Goal: Task Accomplishment & Management: Manage account settings

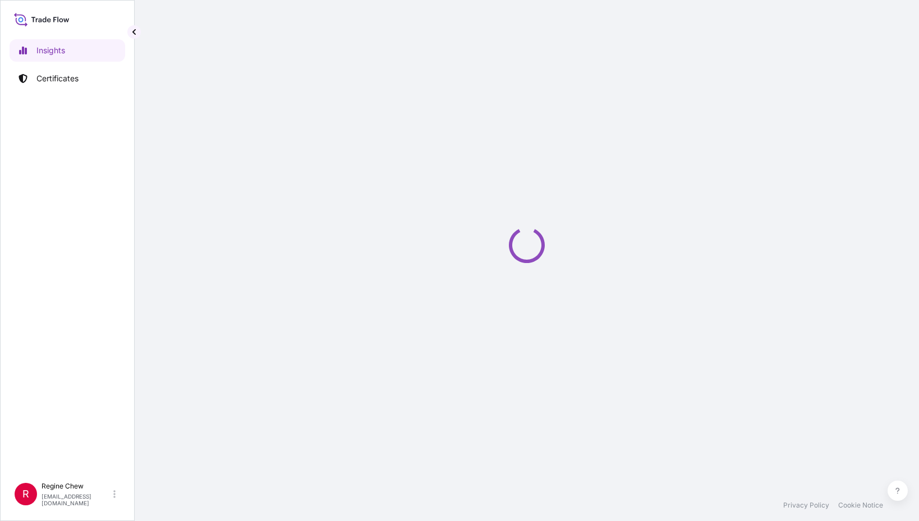
select select "2025"
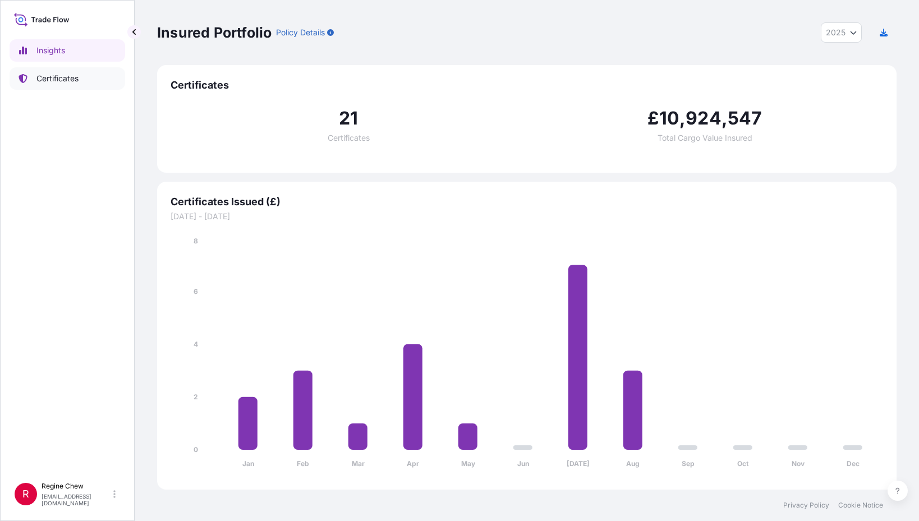
click at [43, 77] on p "Certificates" at bounding box center [57, 78] width 42 height 11
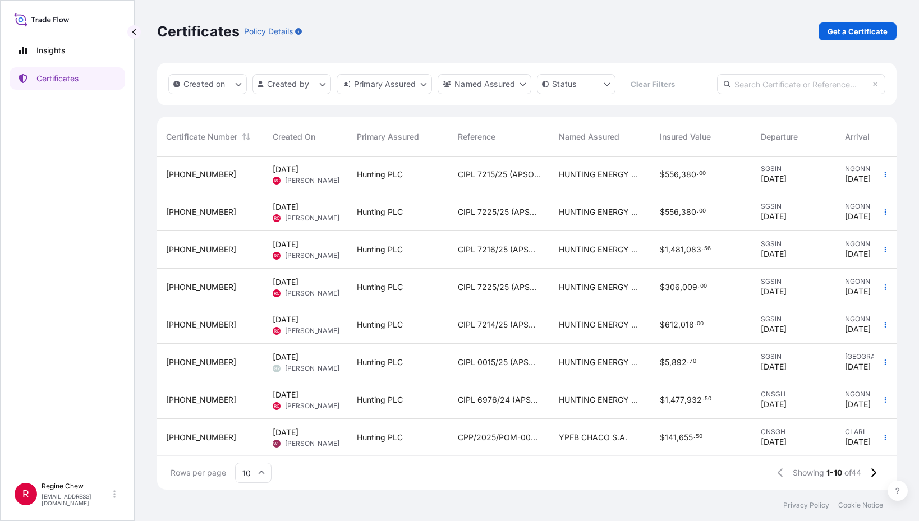
scroll to position [85, 0]
click at [493, 206] on span "CIPL 7225/25 (APSO001287)" at bounding box center [499, 211] width 83 height 11
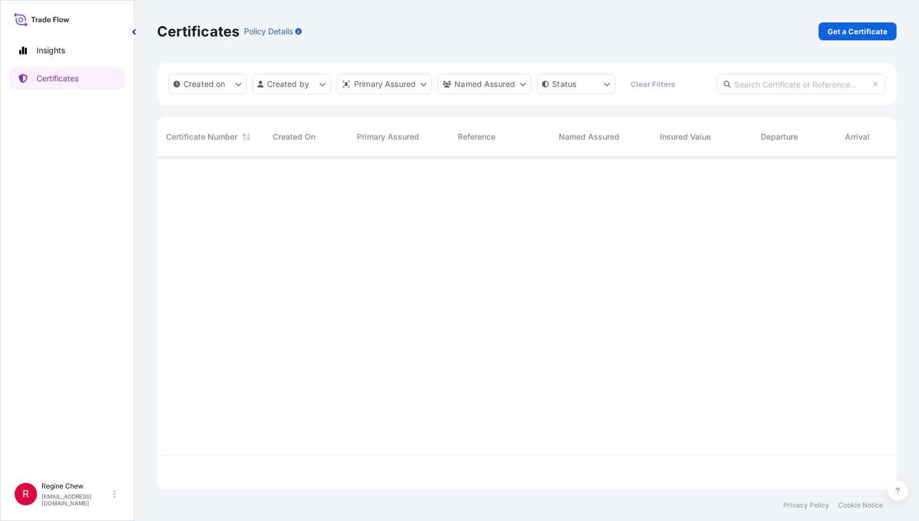
scroll to position [331, 731]
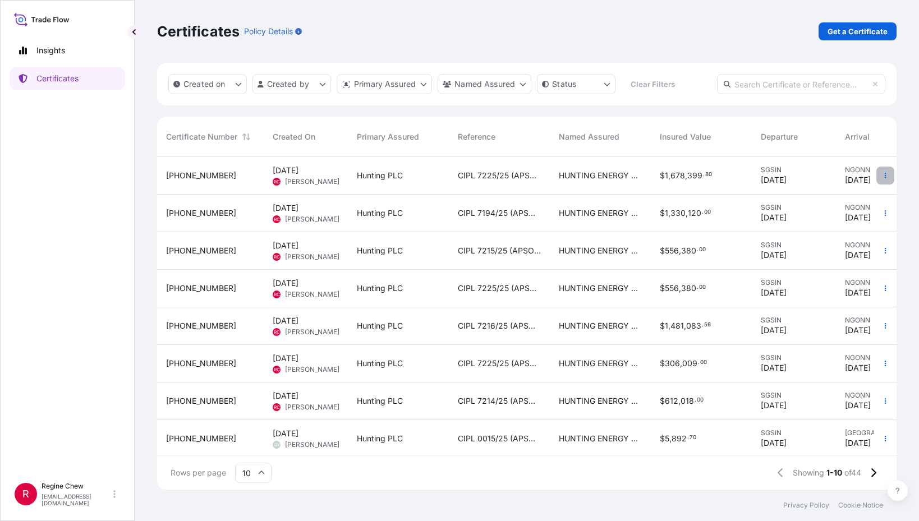
click at [882, 173] on icon "button" at bounding box center [885, 175] width 7 height 7
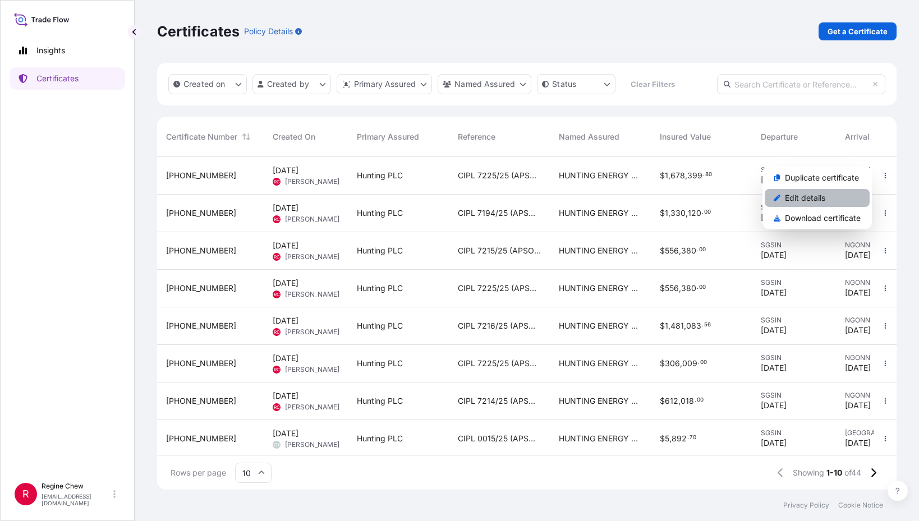
click at [816, 199] on p "Edit details" at bounding box center [805, 197] width 40 height 11
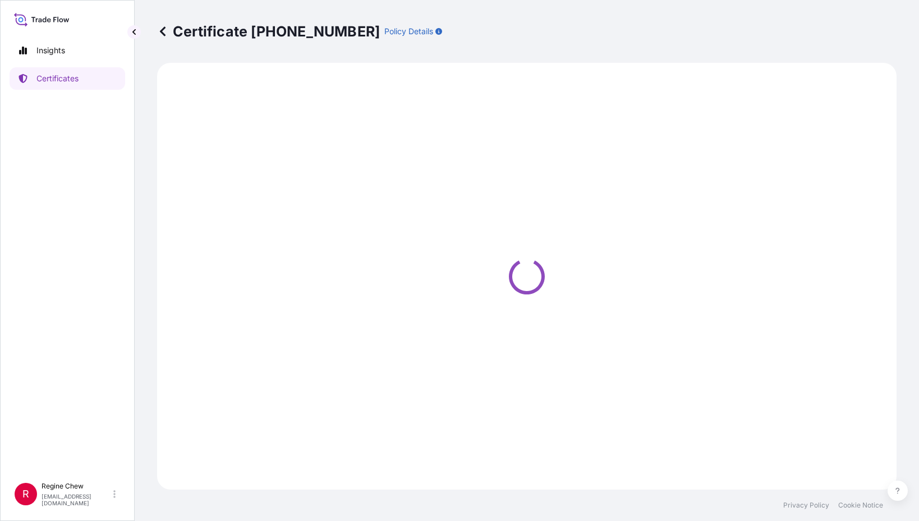
select select "Ocean Vessel"
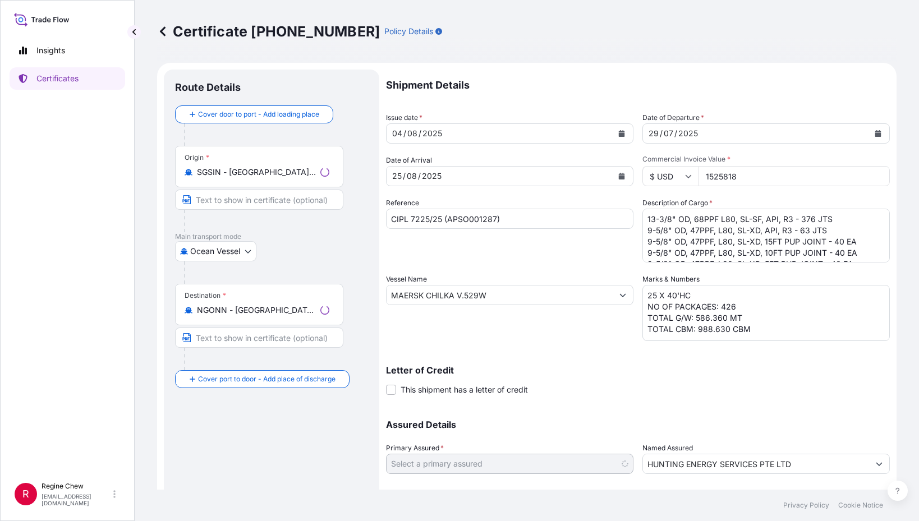
select select "31437"
click at [426, 214] on input "CIPL 7225/25 (APSO001287)" at bounding box center [509, 219] width 247 height 20
type input "CIPL 7231/25 (APSO001287)"
click at [473, 255] on div "Reference CIPL 7231/25 (APSO001287)" at bounding box center [509, 230] width 247 height 65
click at [404, 132] on div "/" at bounding box center [405, 133] width 3 height 13
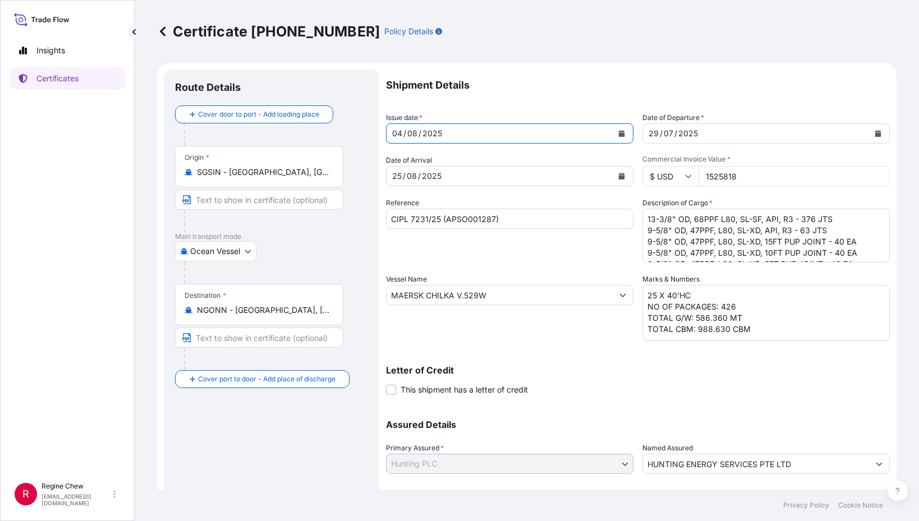
click at [401, 175] on div "25" at bounding box center [397, 175] width 12 height 13
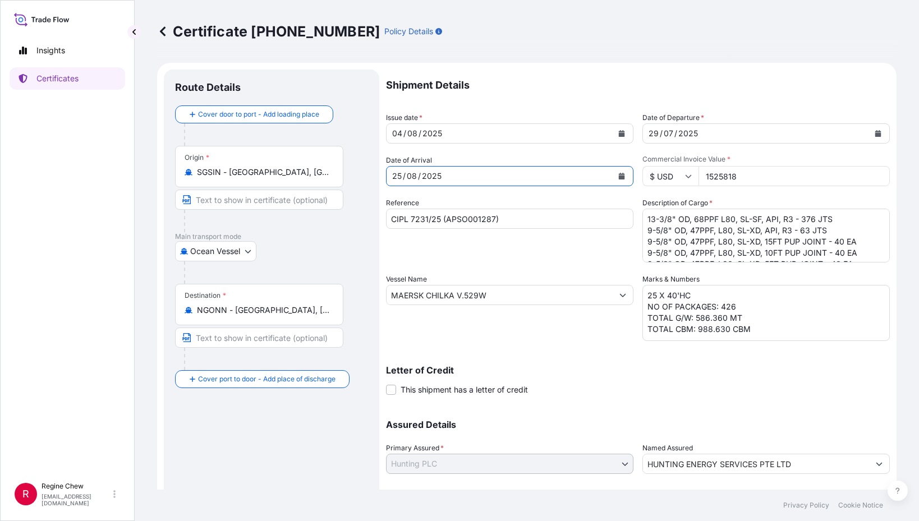
click at [869, 135] on button "Calendar" at bounding box center [878, 134] width 18 height 18
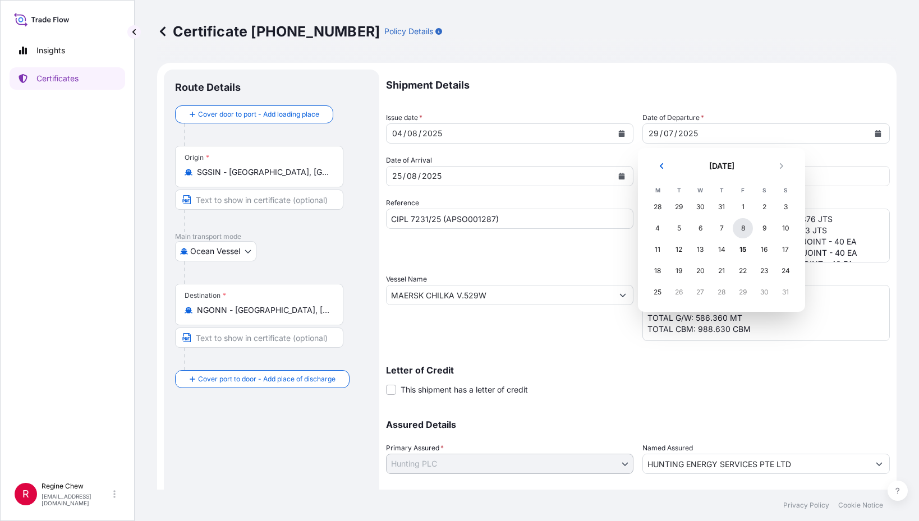
click at [745, 227] on div "8" at bounding box center [743, 228] width 20 height 20
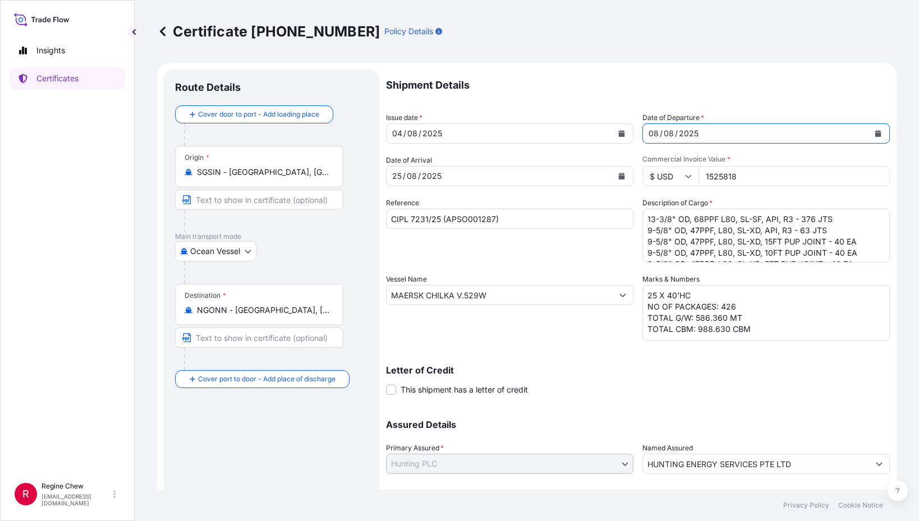
click at [406, 132] on div "08" at bounding box center [412, 133] width 12 height 13
click at [618, 136] on icon "Calendar" at bounding box center [621, 133] width 7 height 7
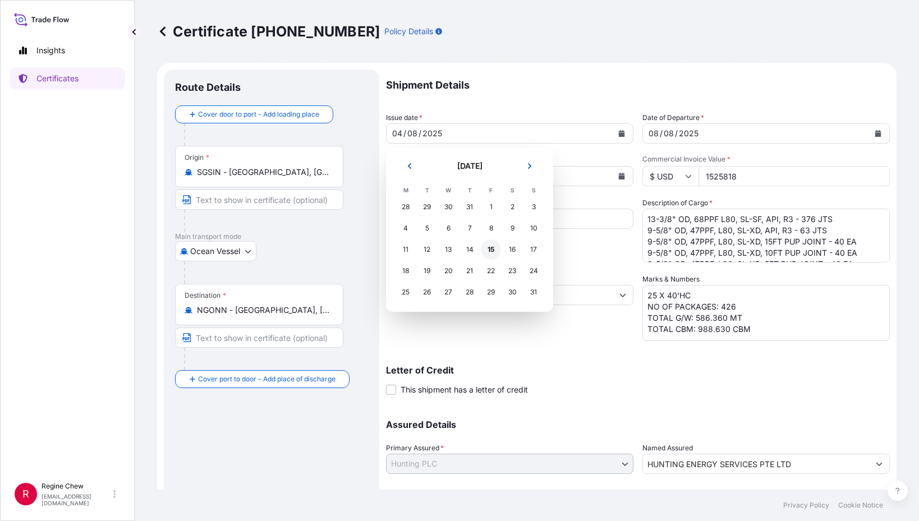
click at [492, 246] on div "15" at bounding box center [491, 250] width 20 height 20
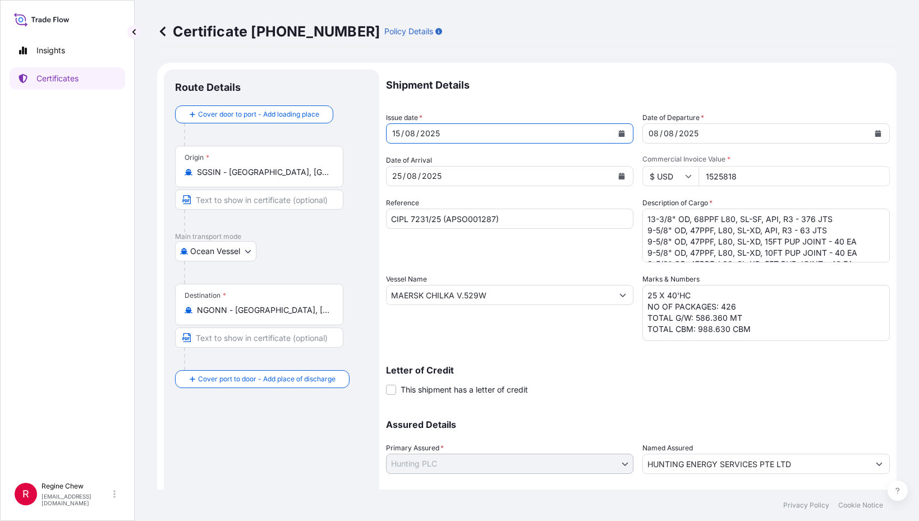
click at [619, 173] on icon "Calendar" at bounding box center [622, 176] width 6 height 7
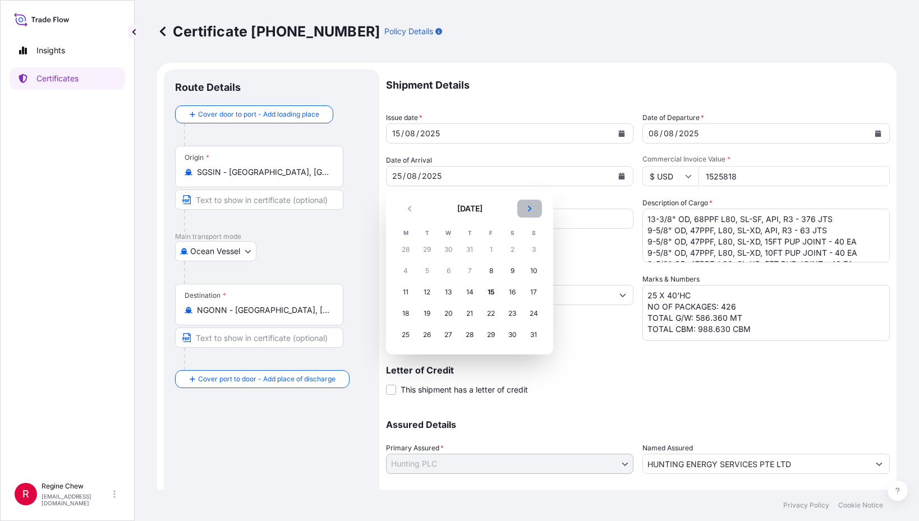
click at [530, 207] on icon "Next" at bounding box center [529, 208] width 7 height 7
click at [467, 250] on div "4" at bounding box center [470, 250] width 20 height 20
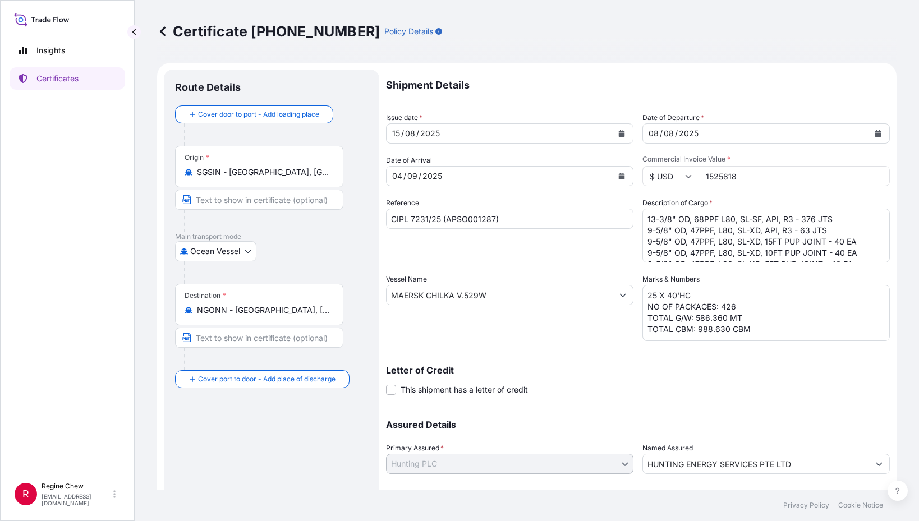
drag, startPoint x: 778, startPoint y: 177, endPoint x: 527, endPoint y: 189, distance: 251.7
click at [527, 189] on div "Shipment Details Issue date * [DATE] Date of Departure * [DATE] Date of Arrival…" at bounding box center [638, 295] width 504 height 450
type input "606960.00"
click at [705, 223] on textarea "13-3/8" OD, 68PPF L80, SL-SF, API, R3 - 376 JTS 9-5/8" OD, 47PPF, L80, SL-XD, A…" at bounding box center [766, 236] width 247 height 54
drag, startPoint x: 833, startPoint y: 216, endPoint x: 549, endPoint y: 211, distance: 283.5
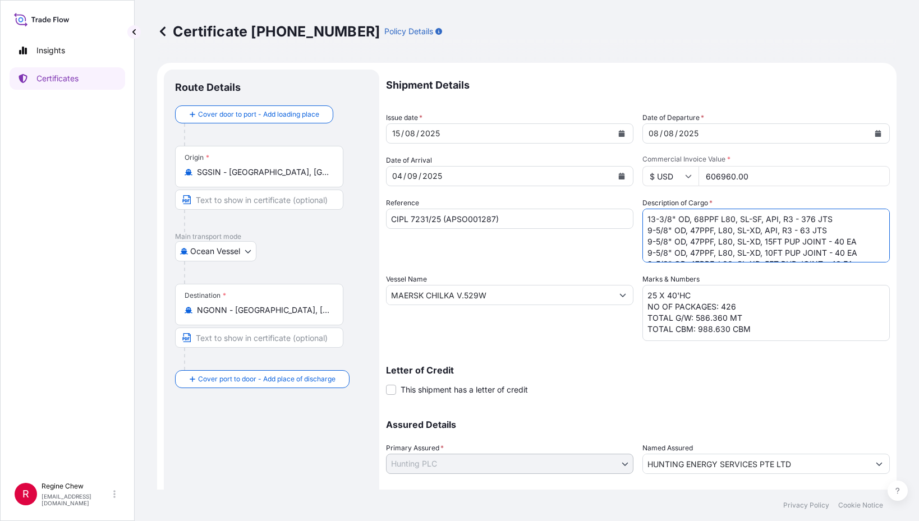
click at [554, 211] on div "Shipment Details Issue date * [DATE] Date of Departure * [DATE] Date of Arrival…" at bounding box center [638, 295] width 504 height 450
click at [805, 220] on textarea "13-3/8" OD, 68PPF L80, SL-SF, API, R3 - 376 JTS 9-5/8" OD, 47PPF, L80, SL-XD, A…" at bounding box center [766, 236] width 247 height 54
drag, startPoint x: 644, startPoint y: 230, endPoint x: 872, endPoint y: 249, distance: 228.0
click at [872, 249] on textarea "13-3/8" OD, 68PPF L80, SL-SF, API, R3 - 376 JTS 9-5/8" OD, 47PPF, L80, SL-XD, A…" at bounding box center [766, 236] width 247 height 54
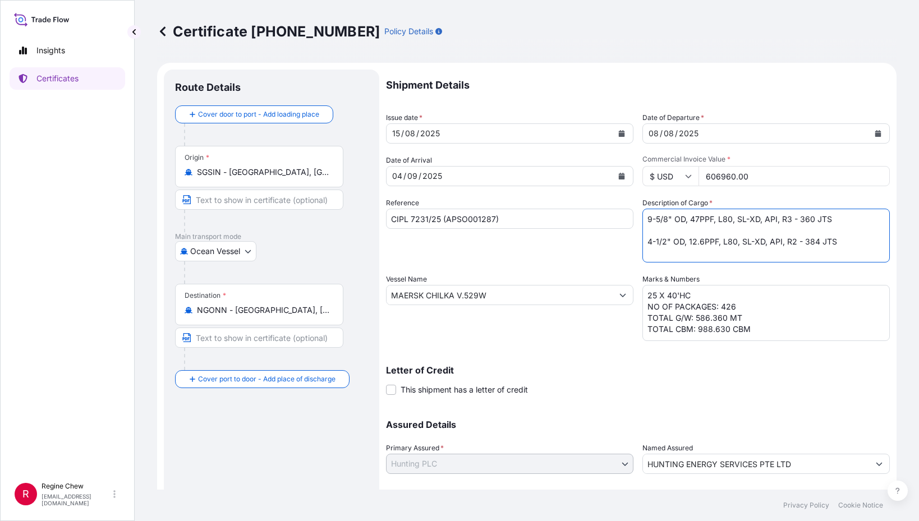
drag, startPoint x: 849, startPoint y: 241, endPoint x: 608, endPoint y: 227, distance: 241.1
click at [608, 227] on div "Shipment Details Issue date * [DATE] Date of Departure * [DATE] Date of Arrival…" at bounding box center [638, 295] width 504 height 450
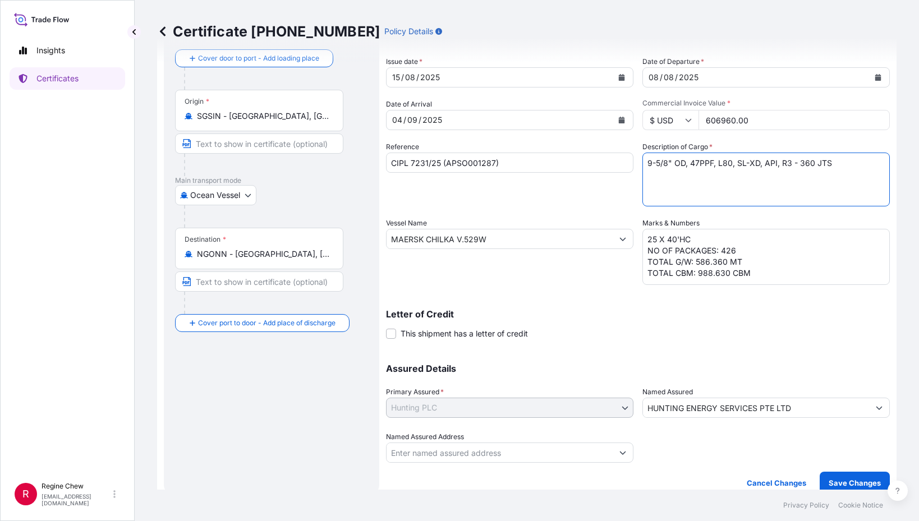
click at [652, 186] on textarea "13-3/8" OD, 68PPF L80, SL-SF, API, R3 - 376 JTS 9-5/8" OD, 47PPF, L80, SL-XD, A…" at bounding box center [766, 180] width 247 height 54
type textarea "9-5/8" OD, 47PPF, L80, SL-XD, API, R3 - 360 JTS"
click at [652, 238] on textarea "25 X 40'HC NO OF PACKAGES: 426 TOTAL G/W: 586.360 MT TOTAL CBM: 988.630 CBM" at bounding box center [766, 257] width 247 height 56
click at [739, 247] on textarea "25 X 40'HC NO OF PACKAGES: 426 TOTAL G/W: 586.360 MT TOTAL CBM: 988.630 CBM" at bounding box center [766, 257] width 247 height 56
drag, startPoint x: 721, startPoint y: 261, endPoint x: 682, endPoint y: 337, distance: 85.3
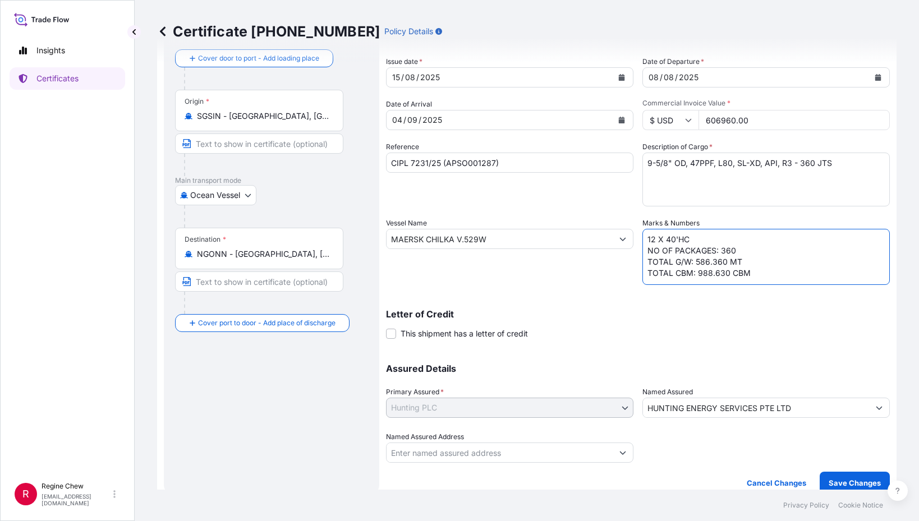
click at [722, 268] on textarea "25 X 40'HC NO OF PACKAGES: 426 TOTAL G/W: 586.360 MT TOTAL CBM: 988.630 CBM" at bounding box center [766, 257] width 247 height 56
click at [726, 263] on textarea "25 X 40'HC NO OF PACKAGES: 426 TOTAL G/W: 586.360 MT TOTAL CBM: 988.630 CBM" at bounding box center [766, 257] width 247 height 56
click at [645, 272] on textarea "25 X 40'HC NO OF PACKAGES: 426 TOTAL G/W: 586.360 MT TOTAL CBM: 988.630 CBM" at bounding box center [766, 257] width 247 height 56
drag, startPoint x: 688, startPoint y: 274, endPoint x: 719, endPoint y: 324, distance: 58.5
click at [691, 281] on textarea "25 X 40'HC NO OF PACKAGES: 426 TOTAL G/W: 586.360 MT TOTAL CBM: 988.630 CBM" at bounding box center [766, 257] width 247 height 56
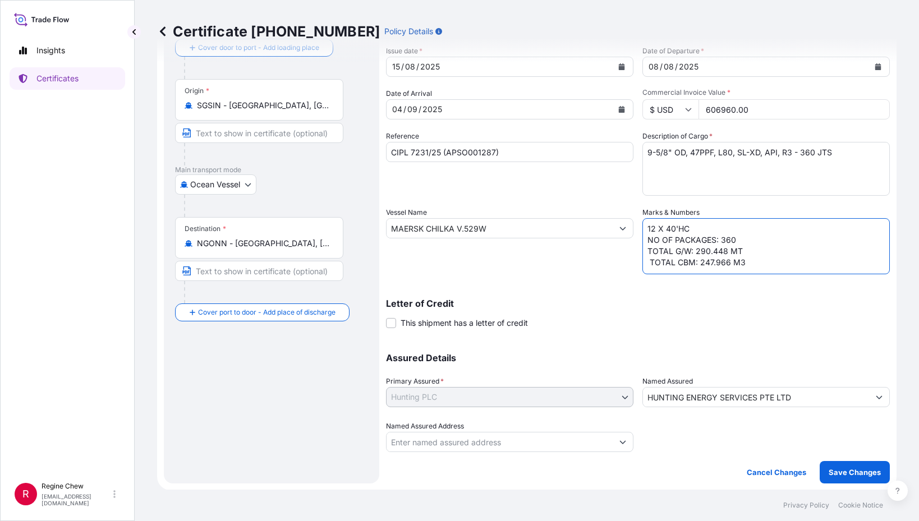
scroll to position [11, 0]
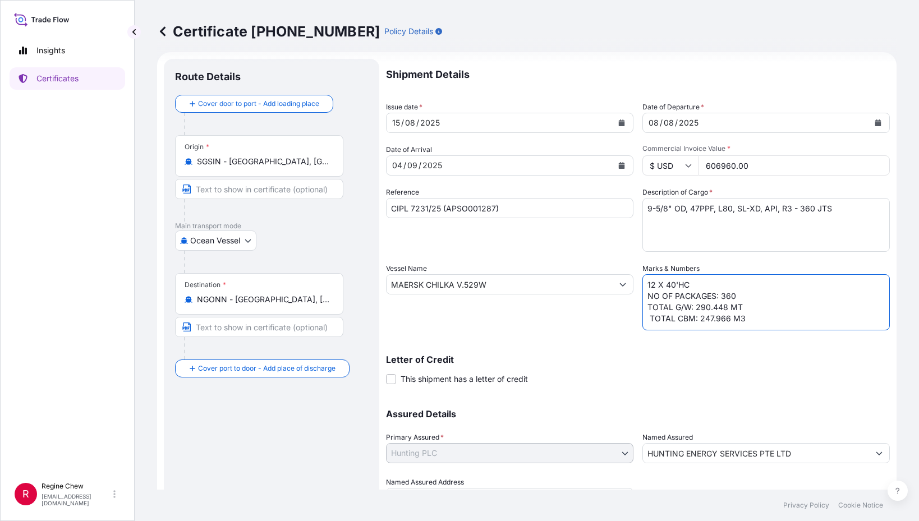
type textarea "12 X 40'HC NO OF PACKAGES: 360 TOTAL G/W: 290.448 MT TOTAL CBM: 247.966 M3"
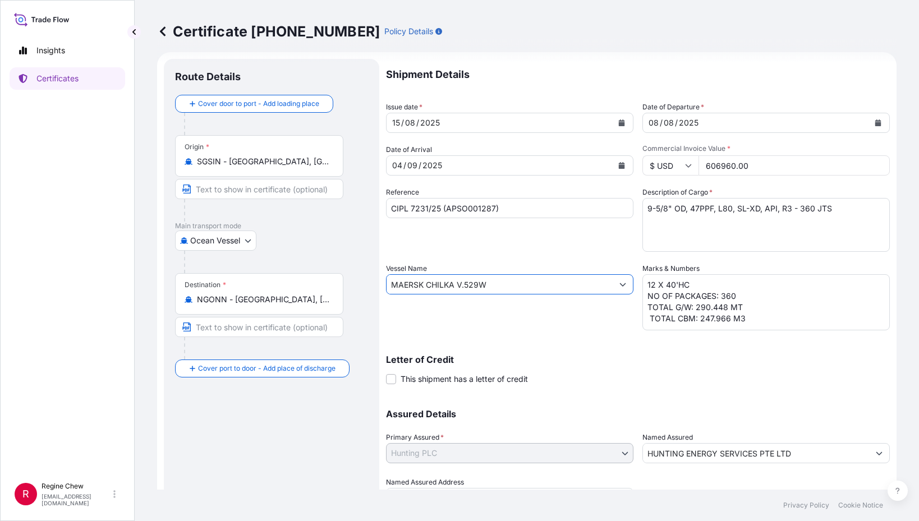
drag, startPoint x: 484, startPoint y: 282, endPoint x: 377, endPoint y: 272, distance: 107.7
click at [379, 274] on form "Route Details Cover door to port - Add loading place Place of loading Road / [G…" at bounding box center [527, 299] width 740 height 494
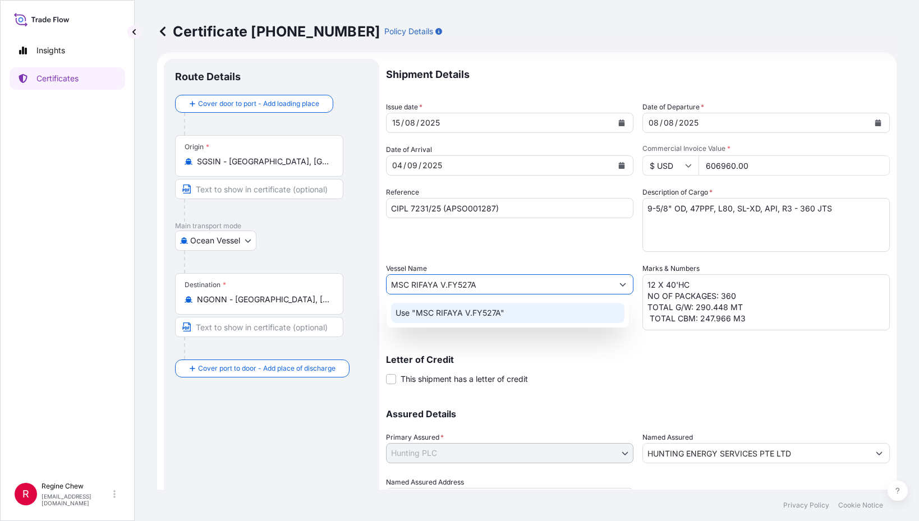
click at [466, 315] on p "Use "MSC RIFAYA V.FY527A"" at bounding box center [450, 313] width 109 height 11
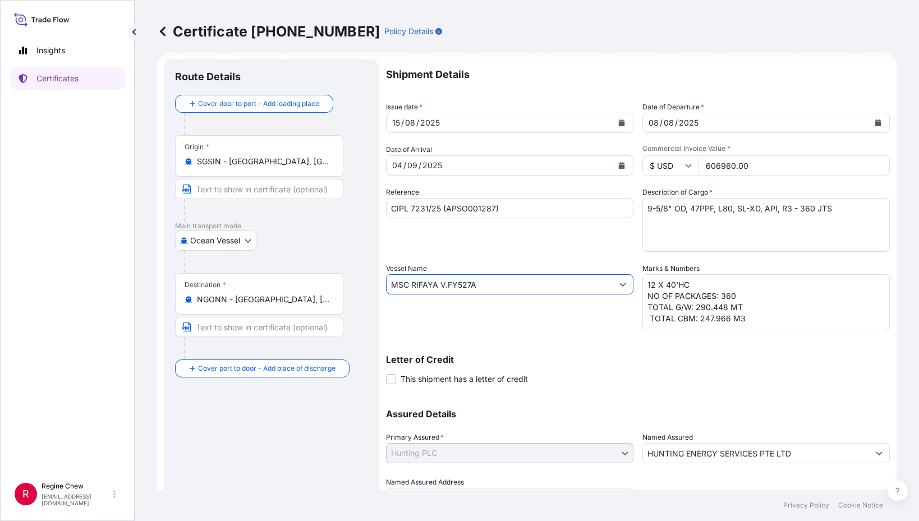
type input "MSC RIFAYA V.FY527A"
click at [537, 347] on div "Letter of Credit This shipment has a letter of credit Letter of credit * Letter…" at bounding box center [638, 363] width 504 height 43
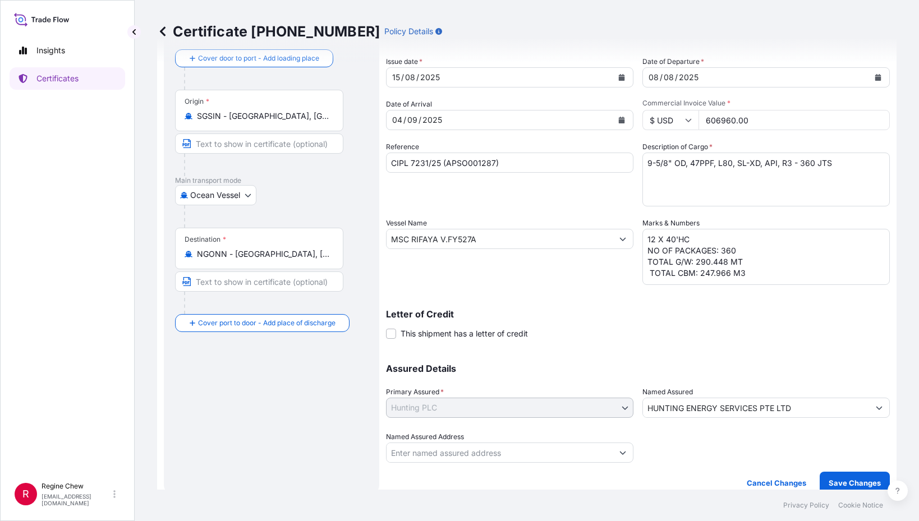
scroll to position [67, 0]
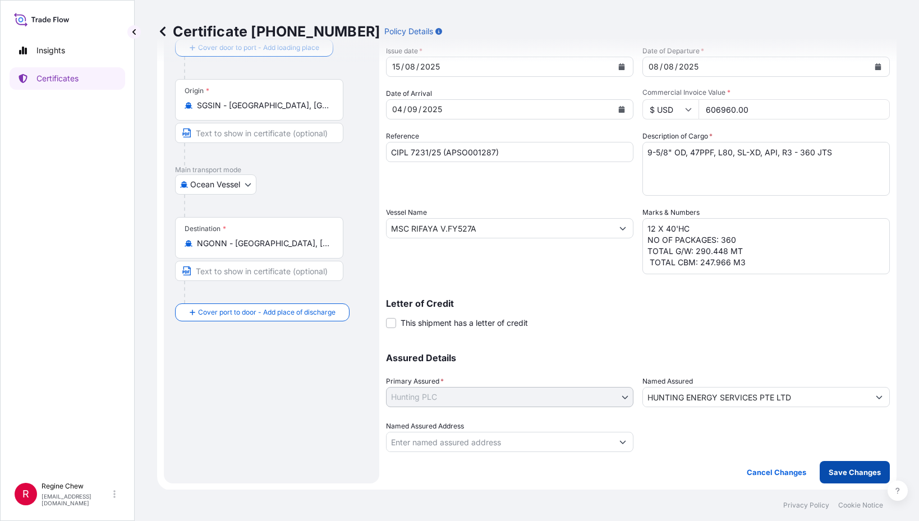
click at [833, 473] on p "Save Changes" at bounding box center [855, 472] width 52 height 11
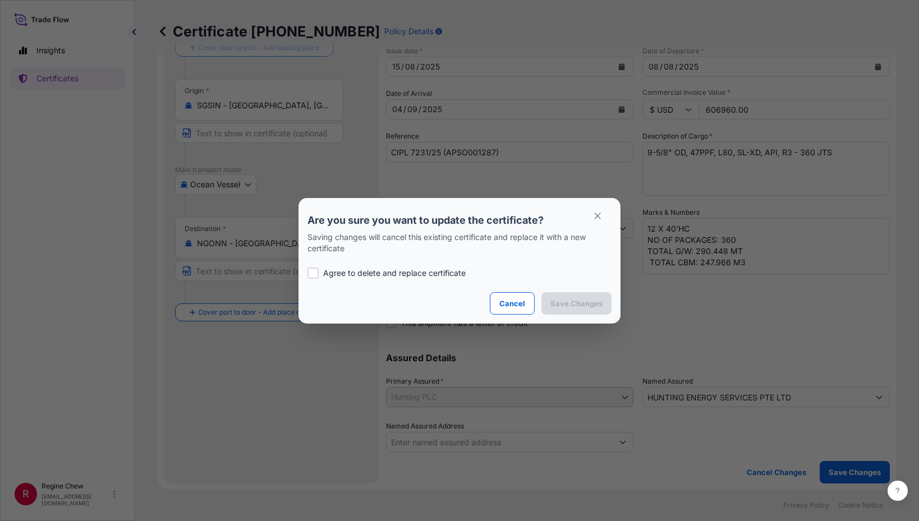
click at [310, 274] on div at bounding box center [313, 273] width 11 height 11
checkbox input "true"
click at [598, 304] on p "Save Changes" at bounding box center [577, 303] width 52 height 11
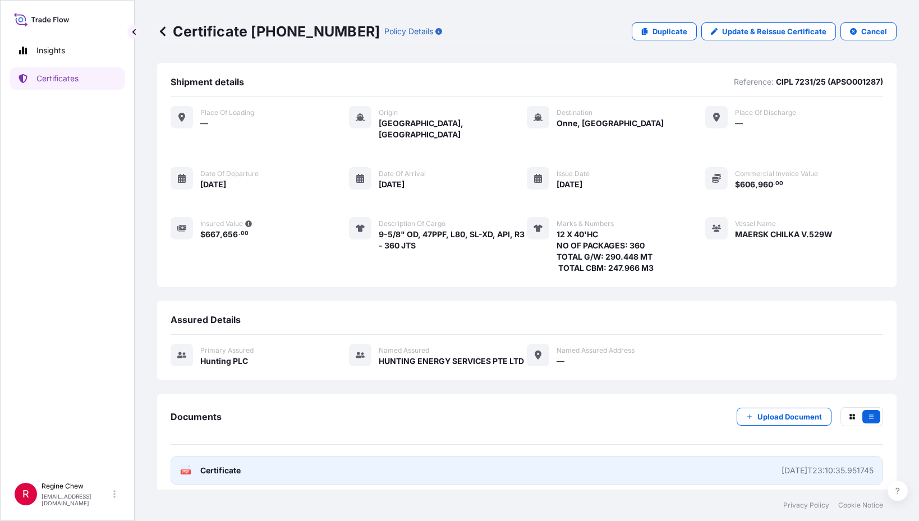
click at [805, 465] on div "[DATE]T23:10:35.951745" at bounding box center [828, 470] width 92 height 11
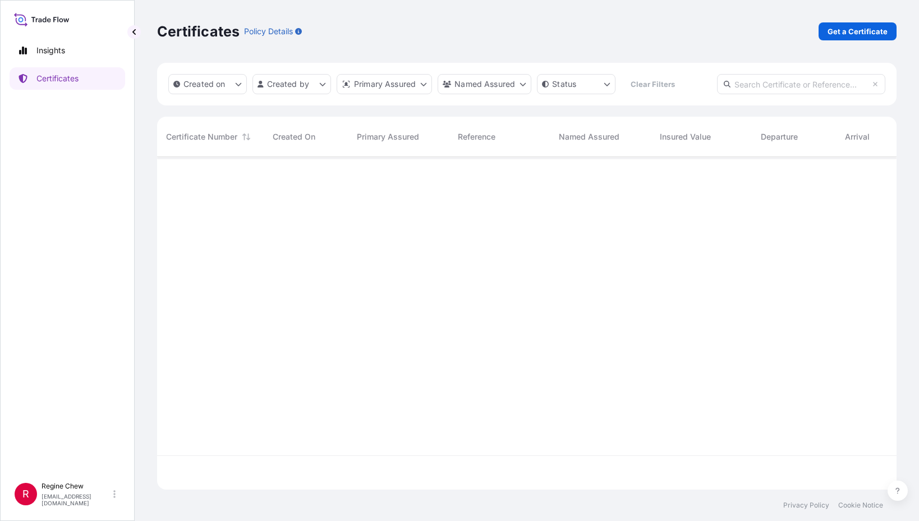
scroll to position [331, 731]
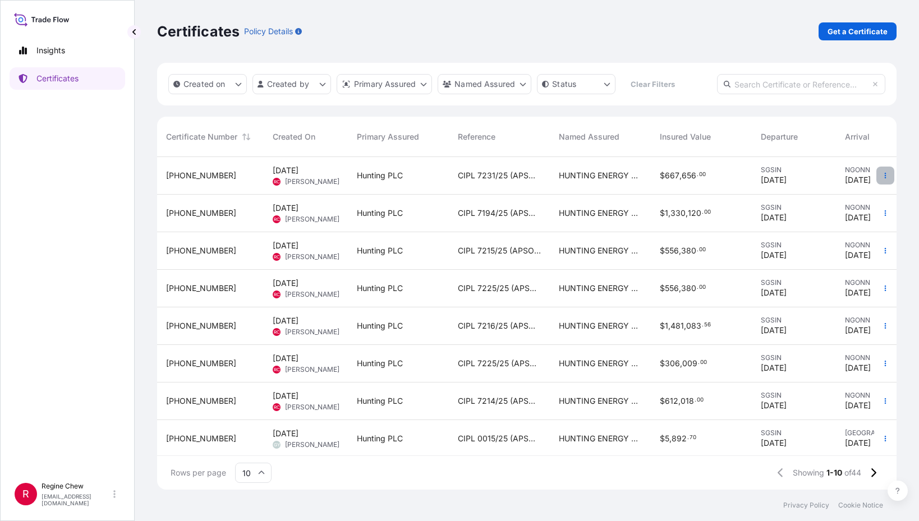
click at [882, 177] on icon "button" at bounding box center [885, 175] width 7 height 7
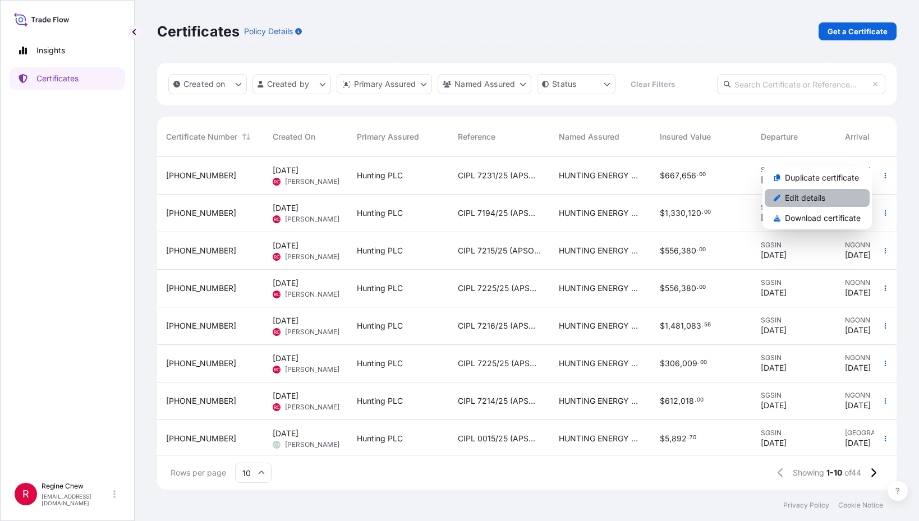
click at [837, 200] on link "Edit details" at bounding box center [817, 198] width 105 height 18
select select "Ocean Vessel"
select select "31437"
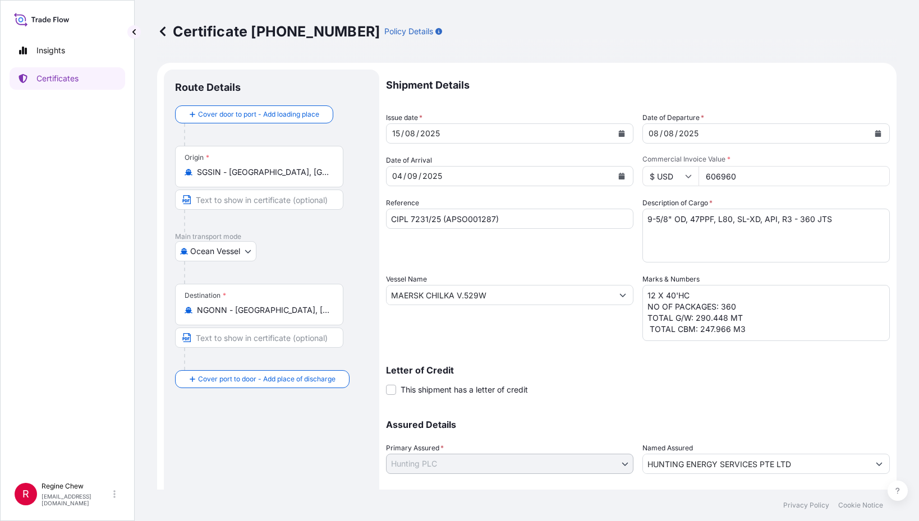
click at [507, 296] on input "MAERSK CHILKA V.529W" at bounding box center [500, 295] width 226 height 20
drag, startPoint x: 503, startPoint y: 294, endPoint x: 95, endPoint y: 177, distance: 424.4
click at [154, 244] on div "Certificate [PHONE_NUMBER] Policy Details Route Details Cover door to port - Ad…" at bounding box center [527, 245] width 785 height 490
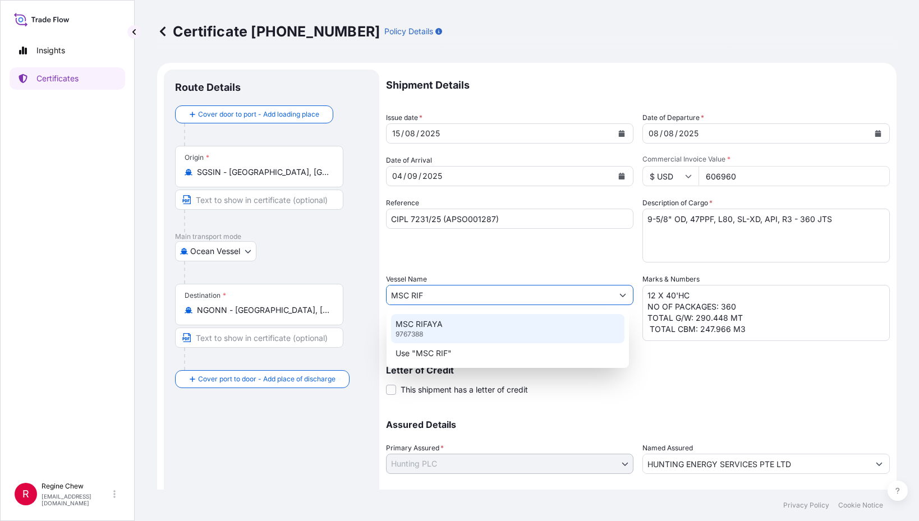
click at [411, 326] on p "MSC RIFAYA" at bounding box center [419, 324] width 47 height 11
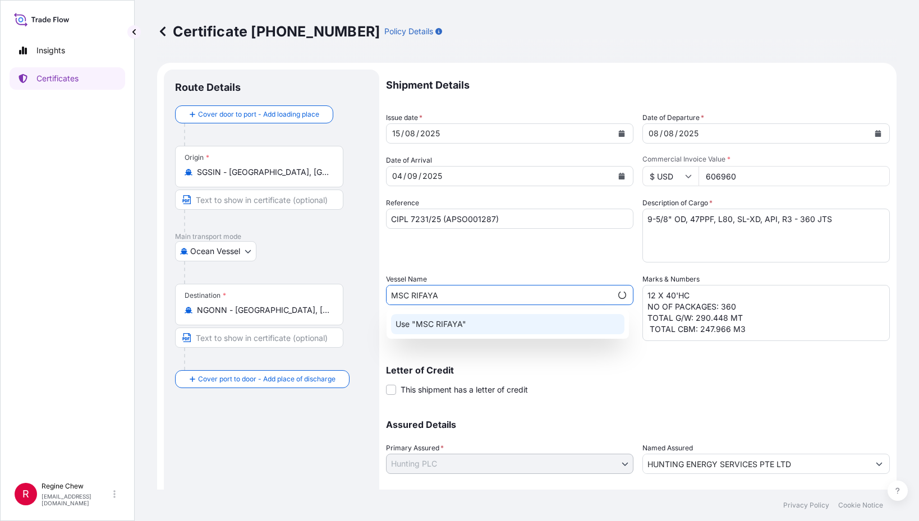
type input "MSC RIFAYA"
click at [545, 372] on p "Letter of Credit" at bounding box center [638, 370] width 504 height 9
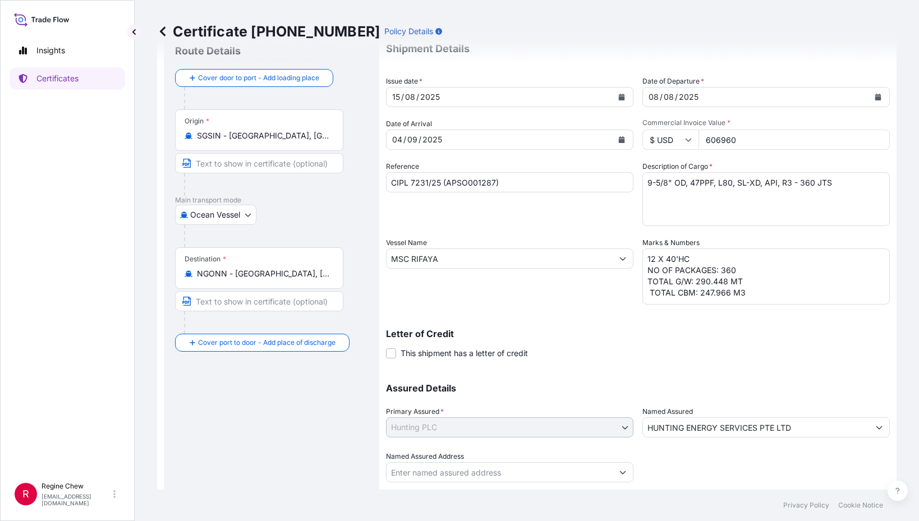
scroll to position [67, 0]
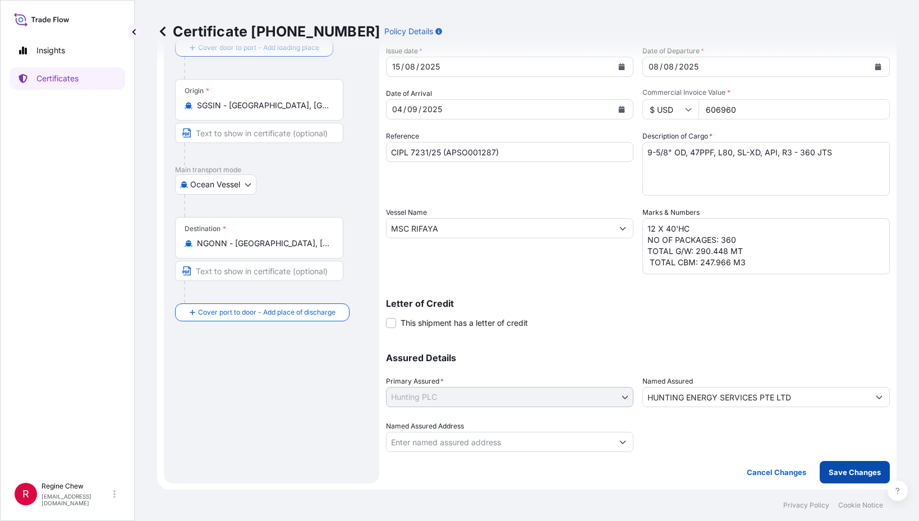
click at [842, 478] on button "Save Changes" at bounding box center [855, 472] width 70 height 22
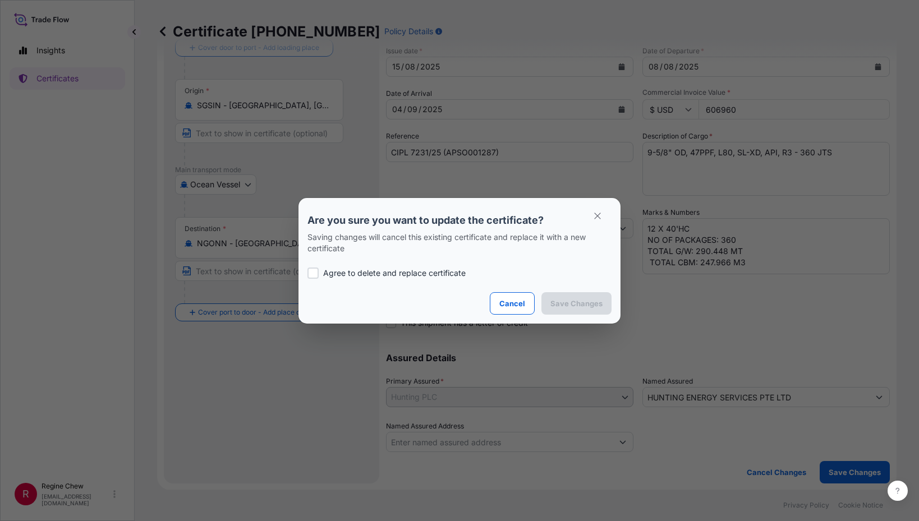
click at [318, 273] on div at bounding box center [313, 273] width 11 height 11
checkbox input "true"
click at [588, 302] on p "Save Changes" at bounding box center [577, 303] width 52 height 11
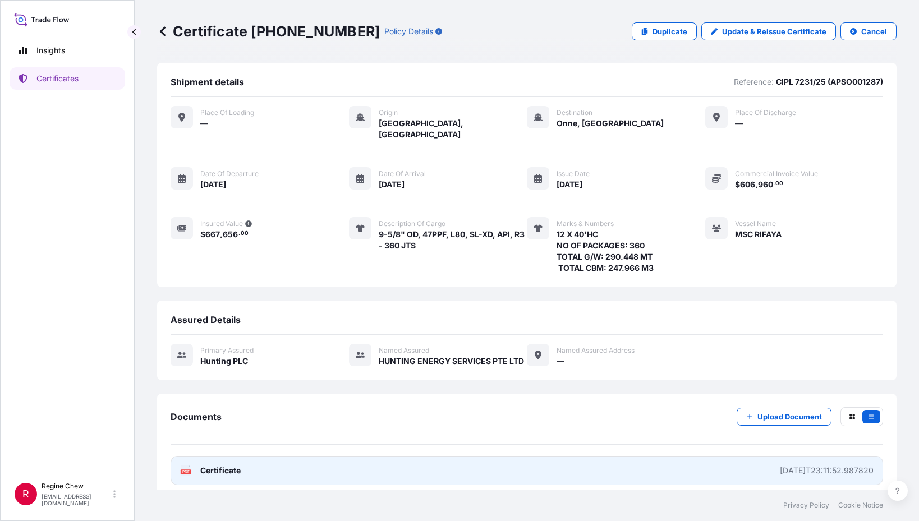
click at [817, 465] on div "[DATE]T23:11:52.987820" at bounding box center [827, 470] width 94 height 11
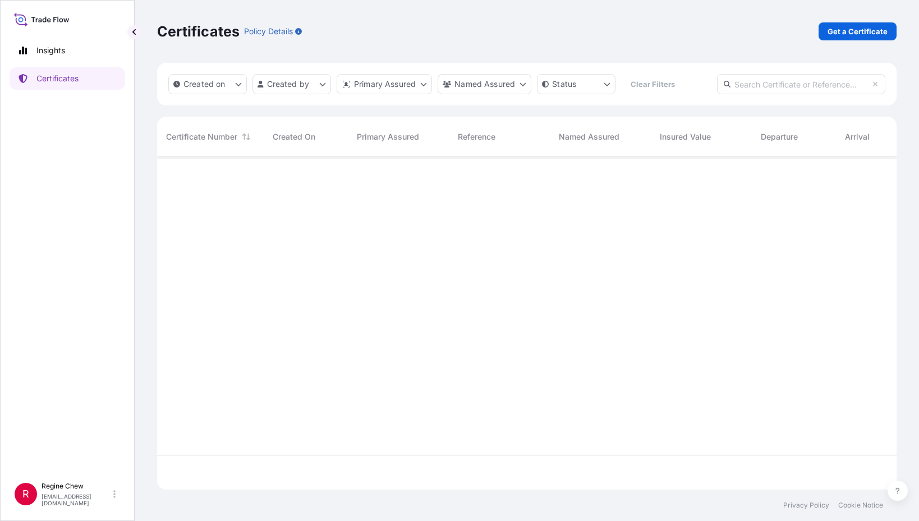
scroll to position [331, 731]
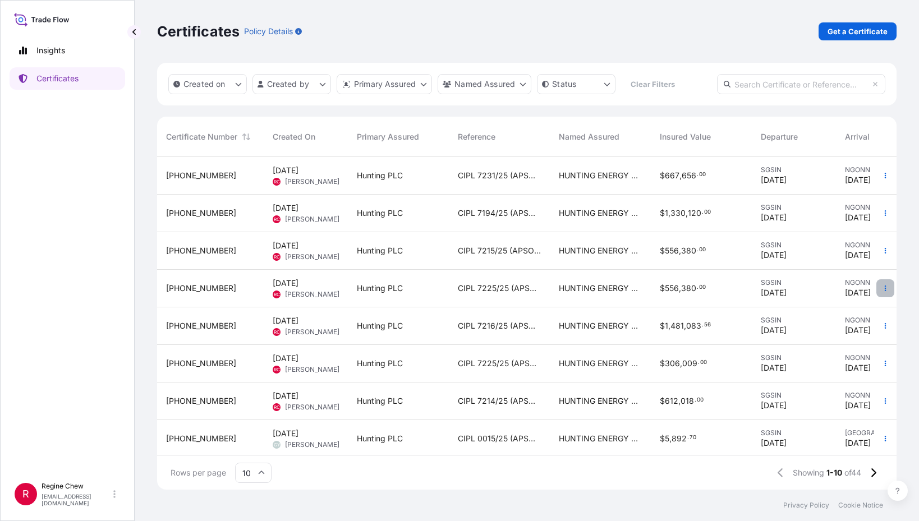
click at [885, 290] on button "button" at bounding box center [886, 288] width 18 height 18
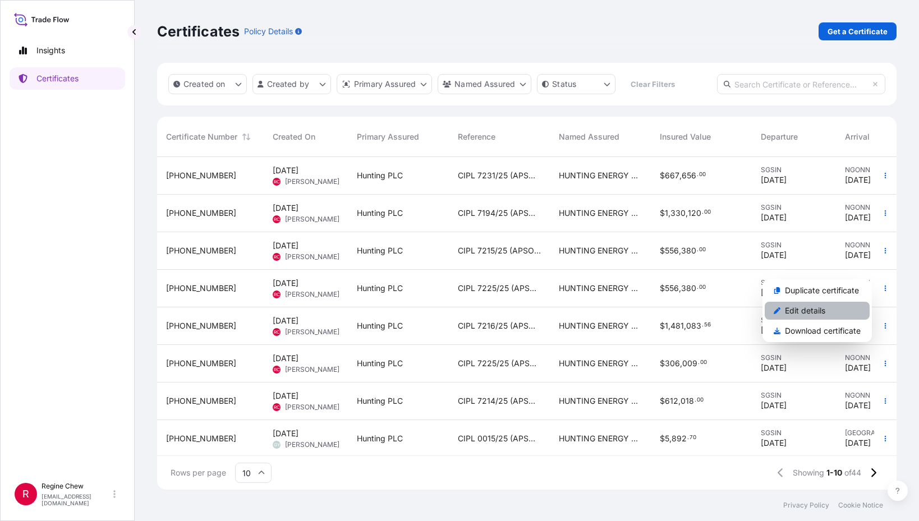
click at [829, 309] on link "Edit details" at bounding box center [817, 311] width 105 height 18
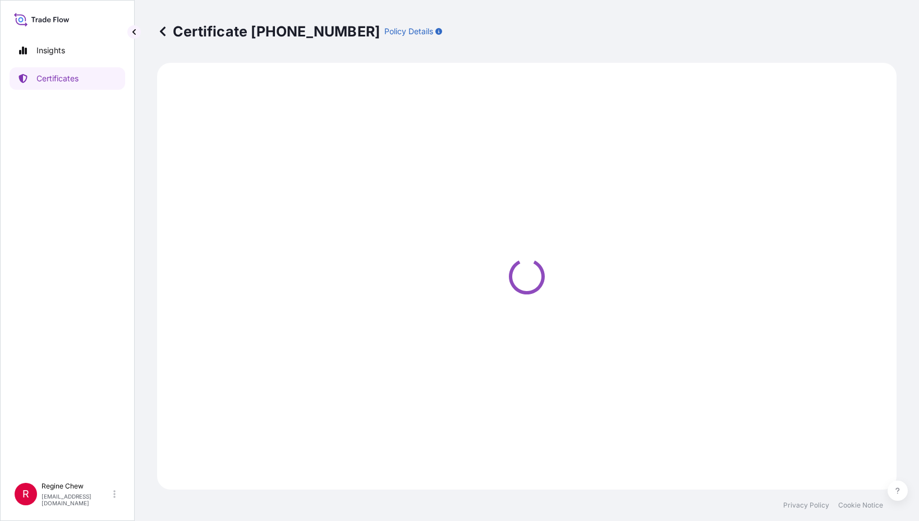
select select "Ocean Vessel"
select select "31437"
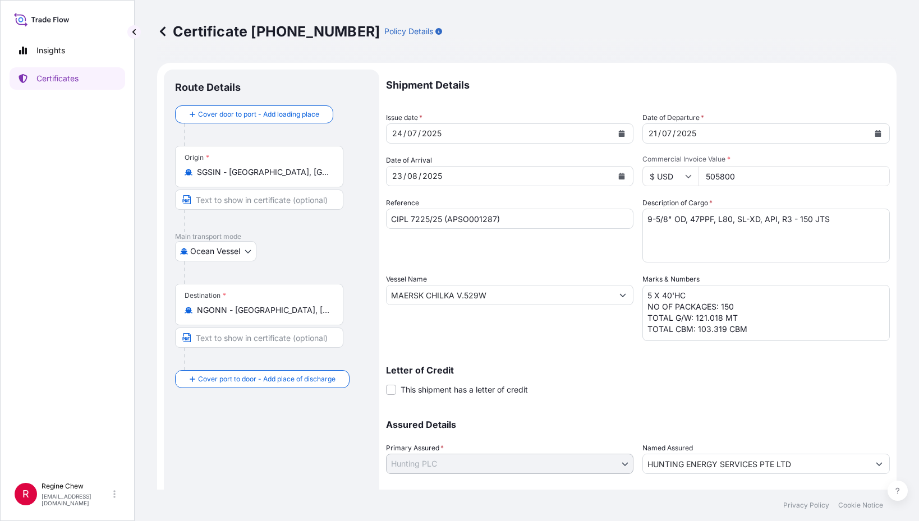
click at [620, 135] on icon "Calendar" at bounding box center [622, 133] width 6 height 7
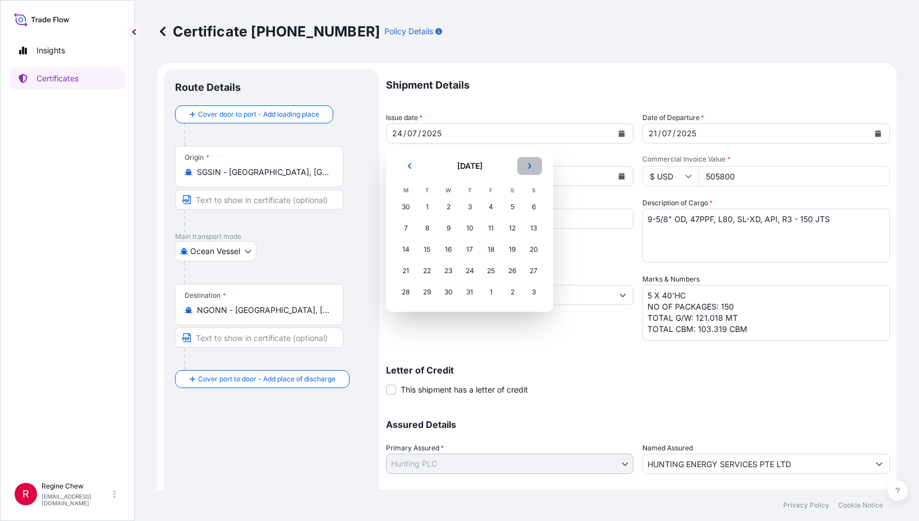
click at [538, 164] on button "Next" at bounding box center [529, 166] width 25 height 18
click at [485, 251] on div "15" at bounding box center [491, 250] width 20 height 20
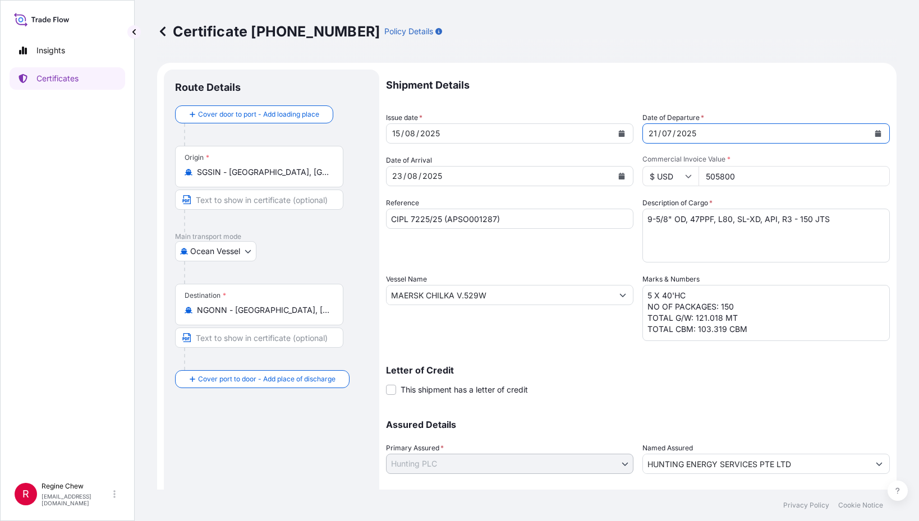
click at [875, 134] on icon "Calendar" at bounding box center [878, 133] width 6 height 7
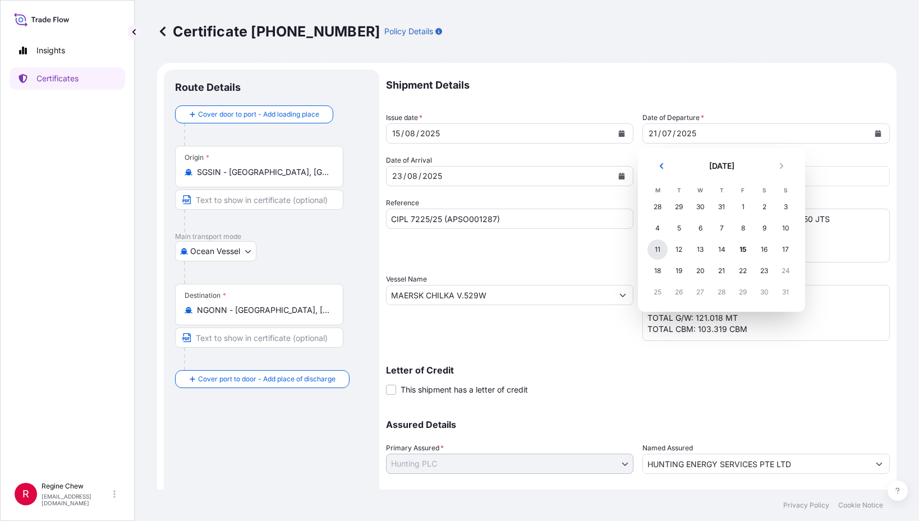
click at [664, 252] on div "11" at bounding box center [658, 250] width 20 height 20
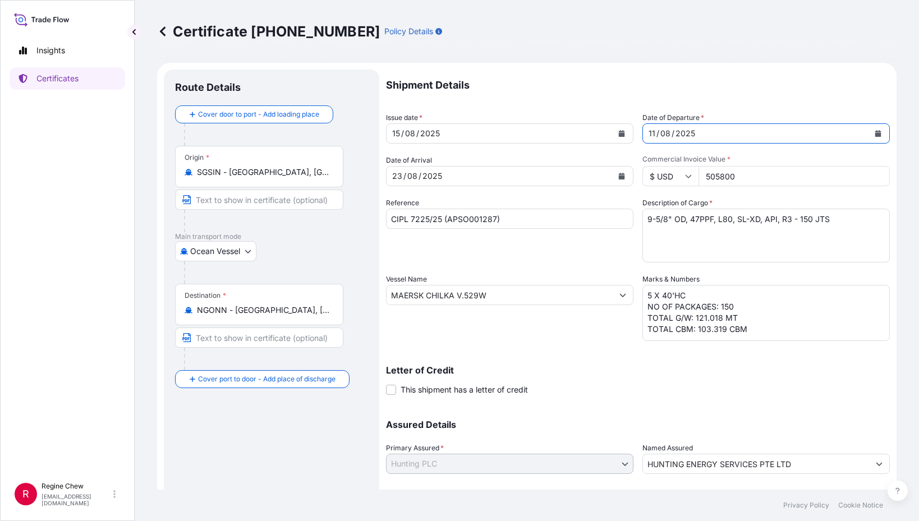
click at [621, 175] on button "Calendar" at bounding box center [622, 176] width 18 height 18
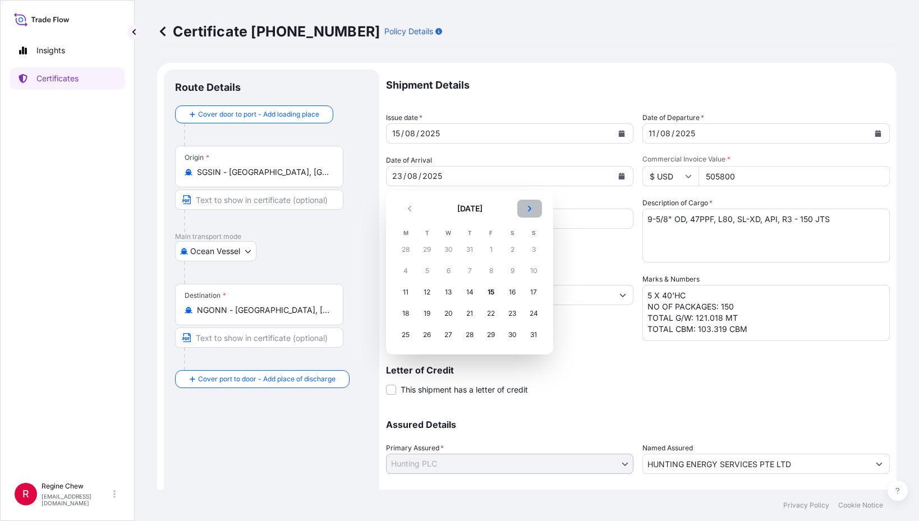
click at [531, 207] on icon "Next" at bounding box center [529, 208] width 7 height 7
click at [470, 267] on div "11" at bounding box center [470, 271] width 20 height 20
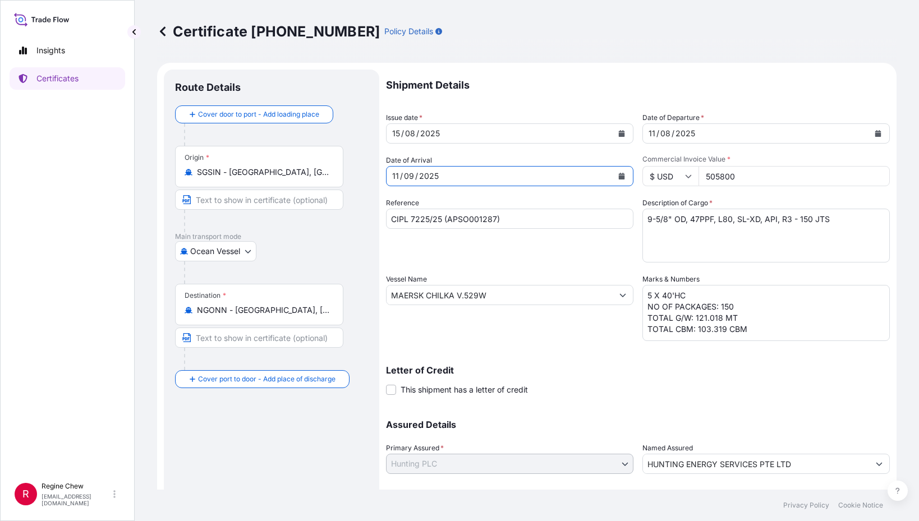
click at [432, 217] on input "CIPL 7225/25 (APSO001287)" at bounding box center [509, 219] width 247 height 20
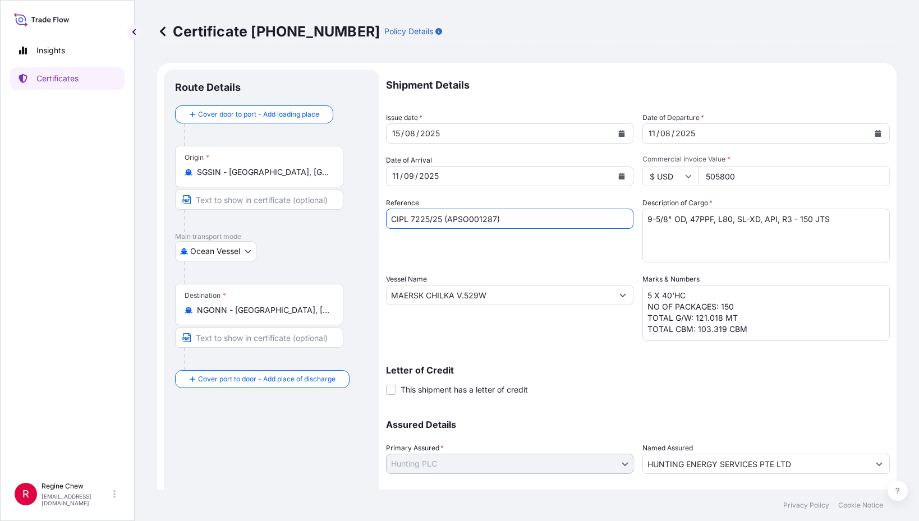
click at [432, 214] on input "CIPL 7225/25 (APSO001287)" at bounding box center [509, 219] width 247 height 20
click at [428, 214] on input "CIPL 7225/25 (APSO001287)" at bounding box center [509, 219] width 247 height 20
type input "CIPL 7246/25 (APSO001287)"
click at [534, 258] on div "Reference CIPL 7246/25 (APSO001287)" at bounding box center [509, 230] width 247 height 65
click at [810, 221] on textarea "9-5/8" OD, 47PPF, L80, SL-XD, API, R3 - 150 JTS" at bounding box center [766, 236] width 247 height 54
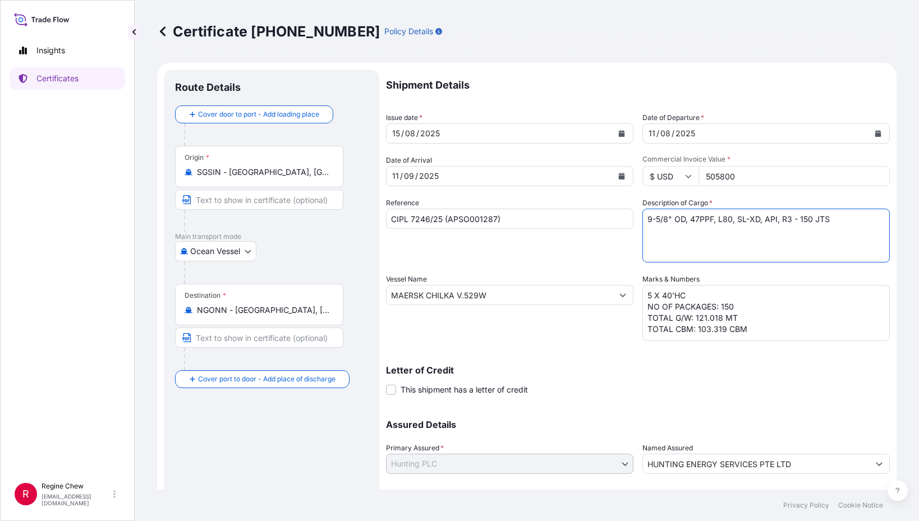
click at [806, 219] on textarea "9-5/8" OD, 47PPF, L80, SL-XD, API, R3 - 150 JTS" at bounding box center [766, 236] width 247 height 54
type textarea "9-5/8" OD, 47PPF, L80, SL-XD, API, R3 - 90 JTS"
click at [647, 295] on textarea "5 X 40'HC NO OF PACKAGES: 150 TOTAL G/W: 121.018 MT TOTAL CBM: 103.319 CBM" at bounding box center [766, 313] width 247 height 56
click at [736, 305] on textarea "5 X 40'HC NO OF PACKAGES: 150 TOTAL G/W: 121.018 MT TOTAL CBM: 103.319 CBM" at bounding box center [766, 313] width 247 height 56
click at [717, 317] on textarea "5 X 40'HC NO OF PACKAGES: 150 TOTAL G/W: 121.018 MT TOTAL CBM: 103.319 CBM" at bounding box center [766, 313] width 247 height 56
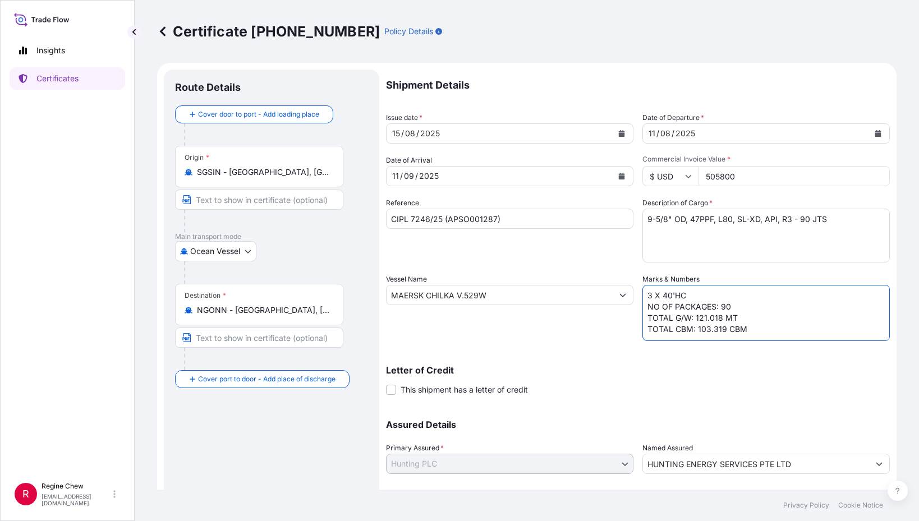
drag, startPoint x: 717, startPoint y: 320, endPoint x: 650, endPoint y: 418, distance: 117.5
click at [714, 327] on textarea "5 X 40'HC NO OF PACKAGES: 150 TOTAL G/W: 121.018 MT TOTAL CBM: 103.319 CBM" at bounding box center [766, 313] width 247 height 56
click at [718, 326] on textarea "5 X 40'HC NO OF PACKAGES: 150 TOTAL G/W: 121.018 MT TOTAL CBM: 103.319 CBM" at bounding box center [766, 313] width 247 height 56
type textarea "3 X 40'HC NO OF PACKAGES: 90 TOTAL G/W: 72.612 MT TOTAL CBM: 61.992 CBM"
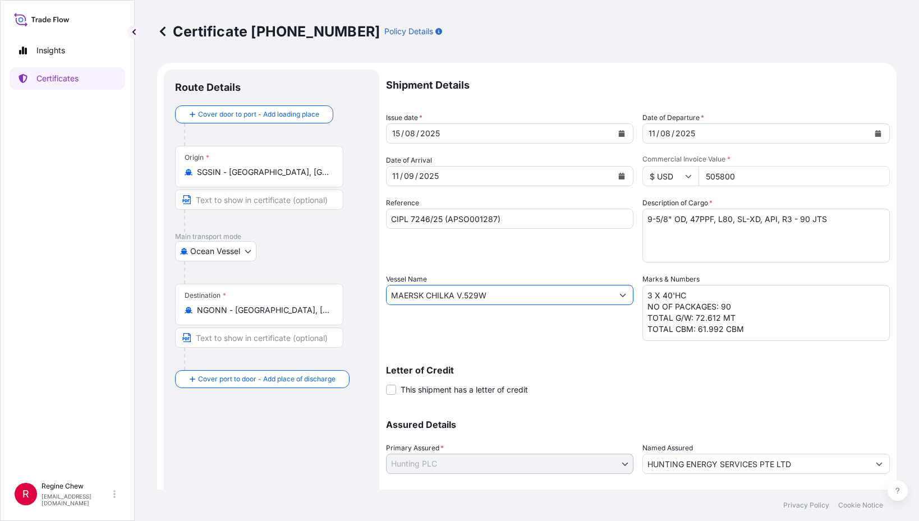
drag, startPoint x: 510, startPoint y: 295, endPoint x: 109, endPoint y: 217, distance: 407.7
click at [127, 228] on div "Insights Certificates R [PERSON_NAME] [PERSON_NAME][EMAIL_ADDRESS][PERSON_NAME]…" at bounding box center [459, 260] width 919 height 521
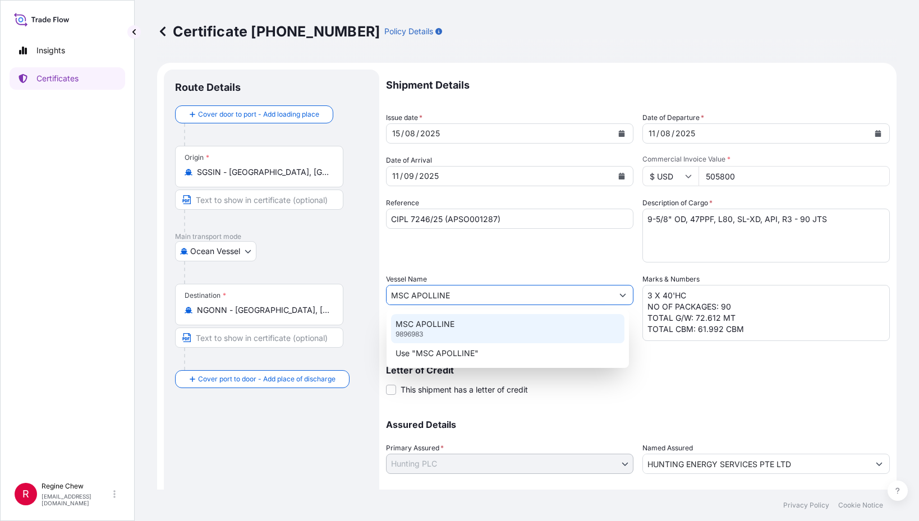
click at [447, 331] on div "MSC APOLLINE 9896983" at bounding box center [507, 328] width 233 height 29
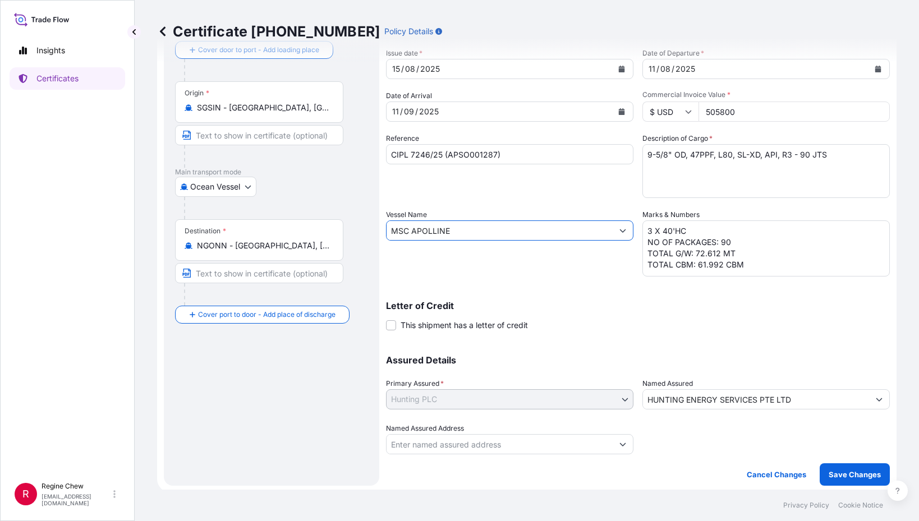
scroll to position [67, 0]
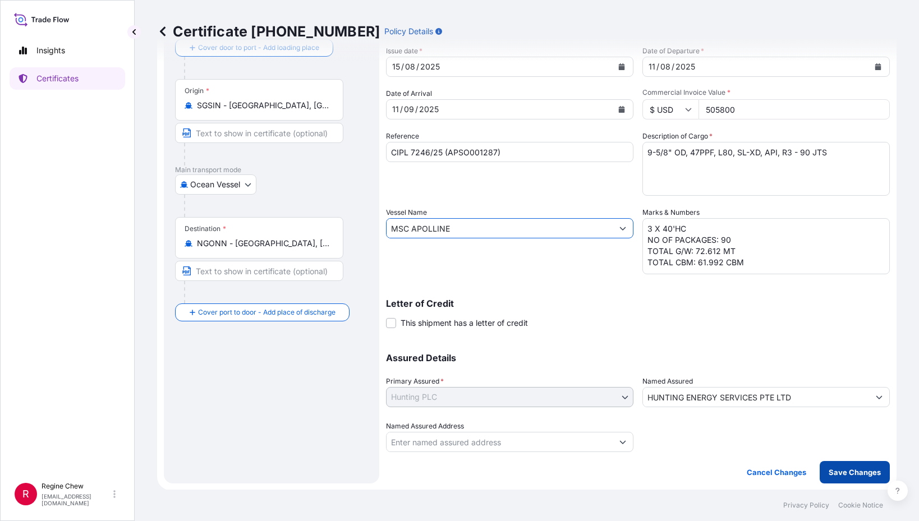
type input "MSC APOLLINE"
click at [843, 472] on p "Save Changes" at bounding box center [855, 472] width 52 height 11
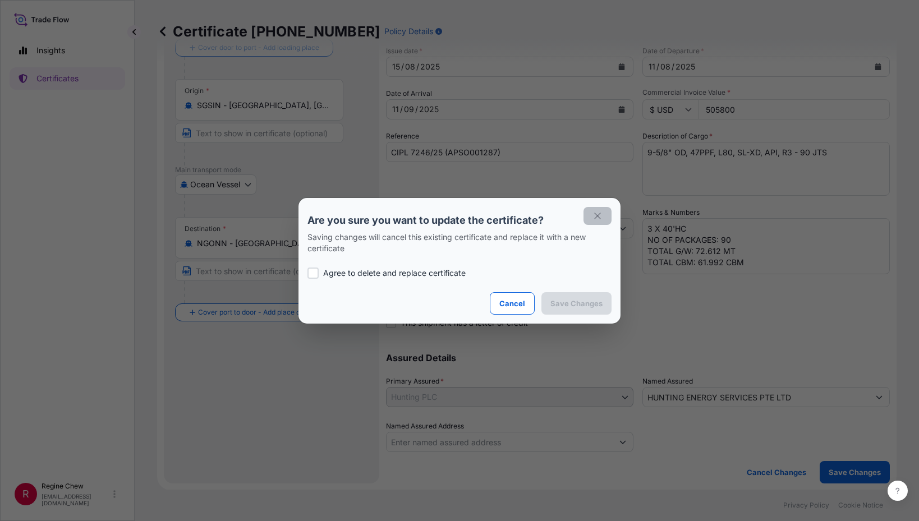
click at [598, 219] on icon "button" at bounding box center [598, 216] width 10 height 10
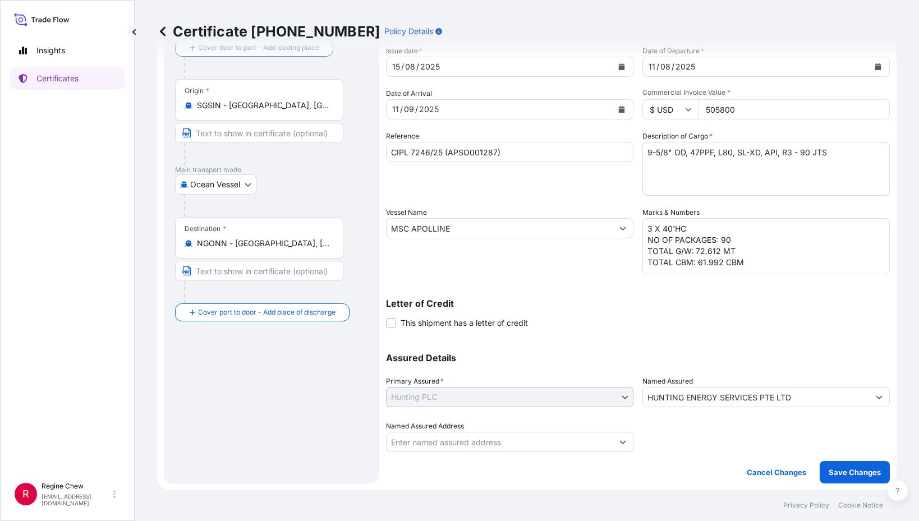
drag, startPoint x: 755, startPoint y: 105, endPoint x: 658, endPoint y: 121, distance: 97.8
click at [658, 121] on div "Shipment Details Issue date * [DATE] Date of Departure * [DATE] Date of Arrival…" at bounding box center [638, 228] width 504 height 450
type input "151740.00"
click at [849, 467] on p "Save Changes" at bounding box center [855, 472] width 52 height 11
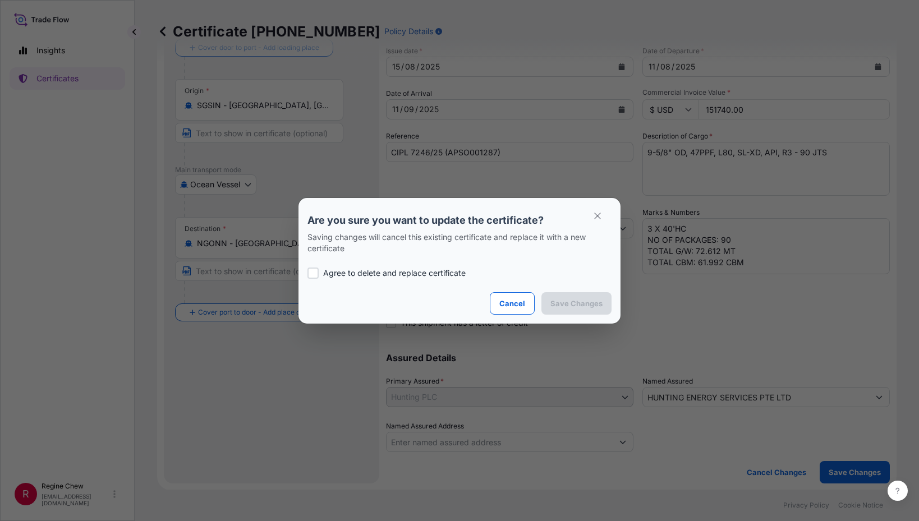
click at [319, 272] on label "Agree to delete and replace certificate" at bounding box center [460, 273] width 304 height 11
checkbox input "true"
click at [578, 308] on p "Save Changes" at bounding box center [577, 303] width 52 height 11
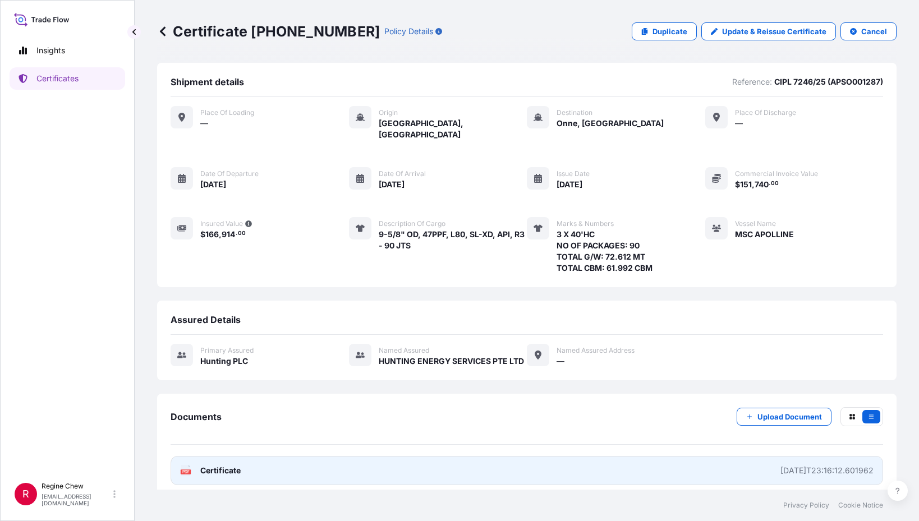
click at [773, 466] on link "PDF Certificate [DATE]T23:16:12.601962" at bounding box center [527, 470] width 713 height 29
